Goal: Transaction & Acquisition: Subscribe to service/newsletter

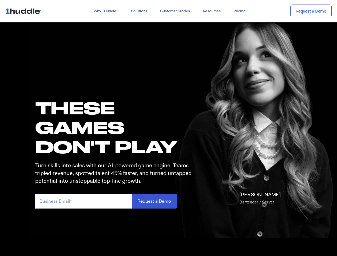
click at [168, 128] on h1 "these GAMES DON'T PLAY" at bounding box center [115, 127] width 161 height 59
click at [105, 11] on link "Why 1Huddle?" at bounding box center [105, 11] width 37 height 10
click at [139, 11] on link "Solutions" at bounding box center [138, 11] width 29 height 10
click at [211, 11] on link "Resources" at bounding box center [211, 11] width 31 height 10
click at [116, 201] on input "email" at bounding box center [83, 201] width 96 height 15
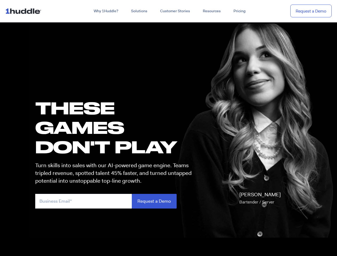
click at [154, 201] on input "Request a Demo" at bounding box center [154, 201] width 45 height 15
